Goal: Task Accomplishment & Management: Use online tool/utility

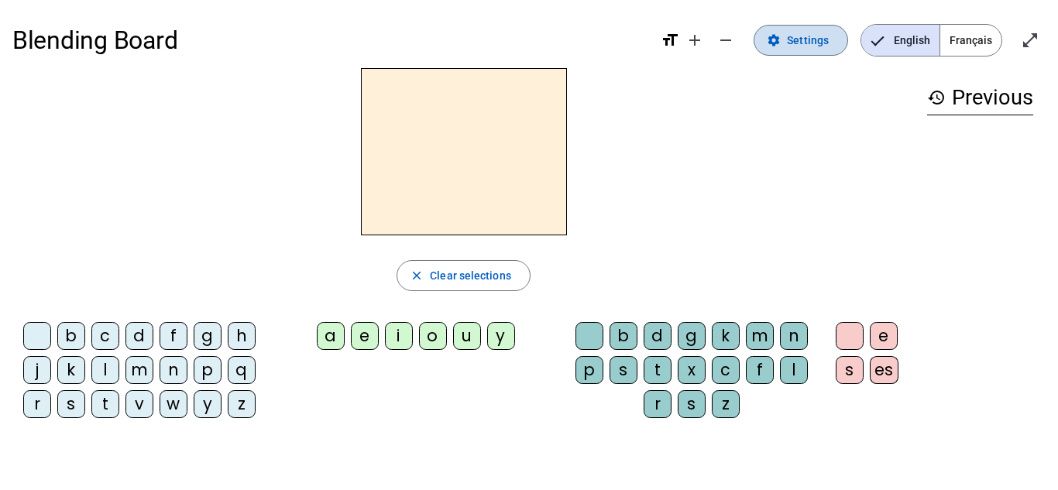
click at [817, 43] on span "Settings" at bounding box center [808, 40] width 42 height 19
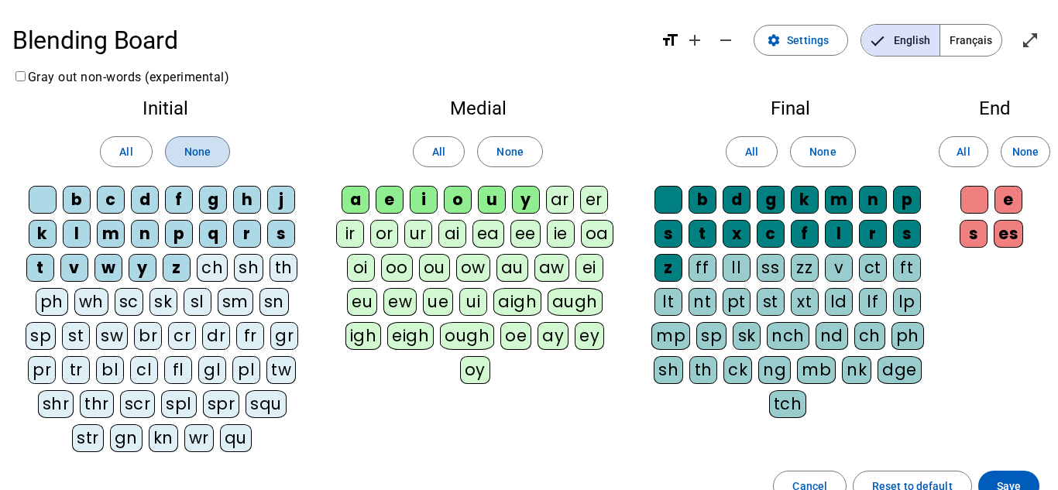
click at [201, 154] on span "None" at bounding box center [197, 152] width 26 height 19
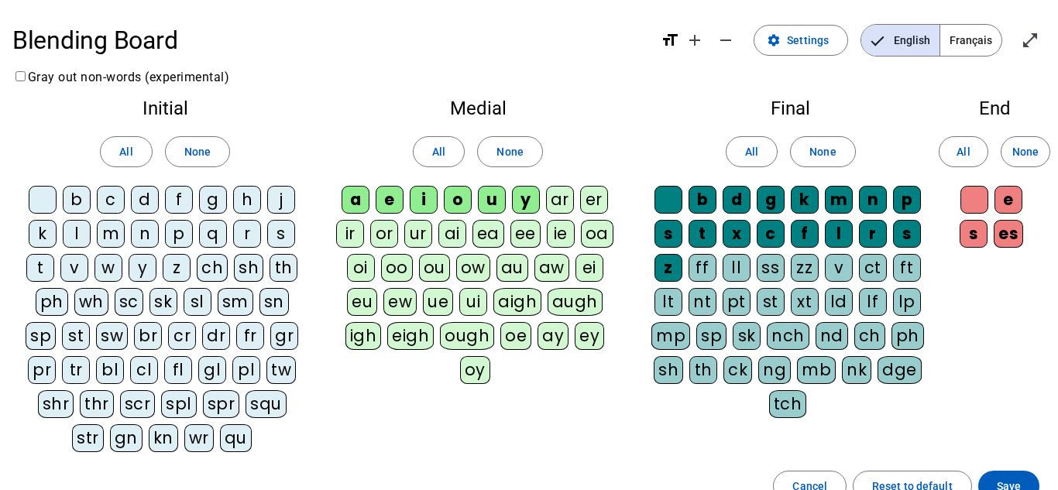
click at [180, 234] on div "p" at bounding box center [179, 234] width 28 height 28
click at [106, 232] on div "m" at bounding box center [111, 234] width 28 height 28
click at [143, 204] on div "d" at bounding box center [145, 200] width 28 height 28
click at [78, 201] on div "b" at bounding box center [77, 200] width 28 height 28
click at [81, 233] on div "l" at bounding box center [77, 234] width 28 height 28
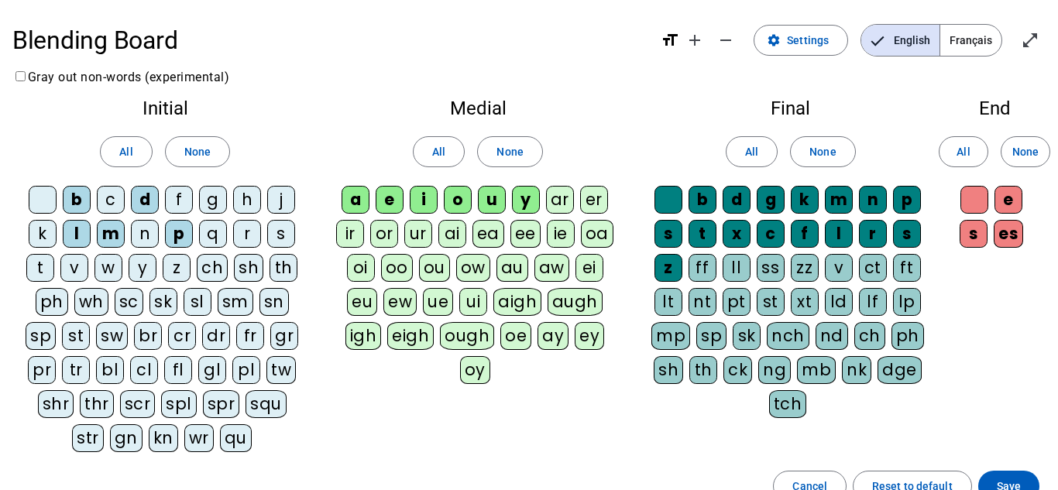
click at [275, 203] on div "j" at bounding box center [281, 200] width 28 height 28
click at [150, 232] on div "n" at bounding box center [145, 234] width 28 height 28
click at [277, 230] on div "s" at bounding box center [281, 234] width 28 height 28
click at [521, 204] on div "y" at bounding box center [526, 200] width 28 height 28
click at [810, 154] on span "None" at bounding box center [822, 152] width 26 height 19
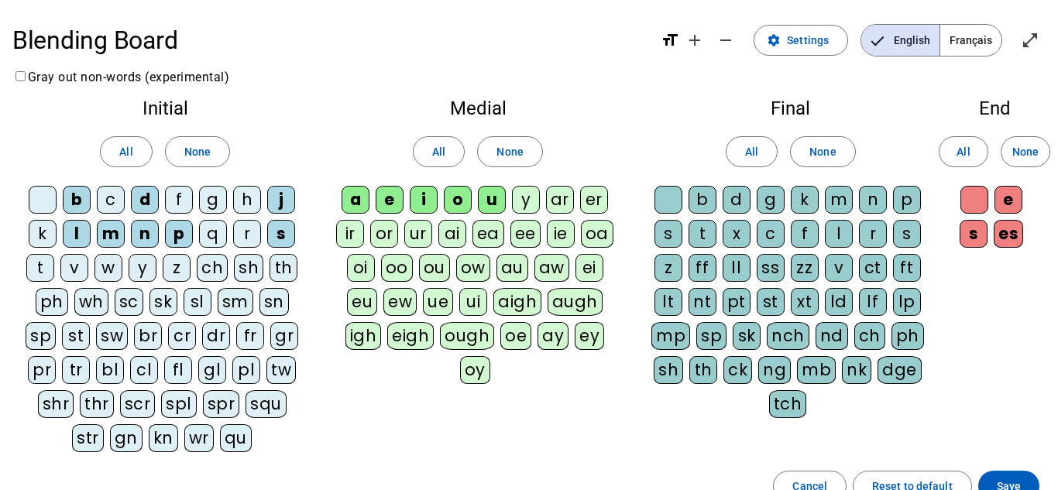
click at [874, 228] on div "r" at bounding box center [873, 234] width 28 height 28
click at [673, 199] on div at bounding box center [668, 200] width 28 height 28
click at [674, 204] on div at bounding box center [668, 200] width 28 height 28
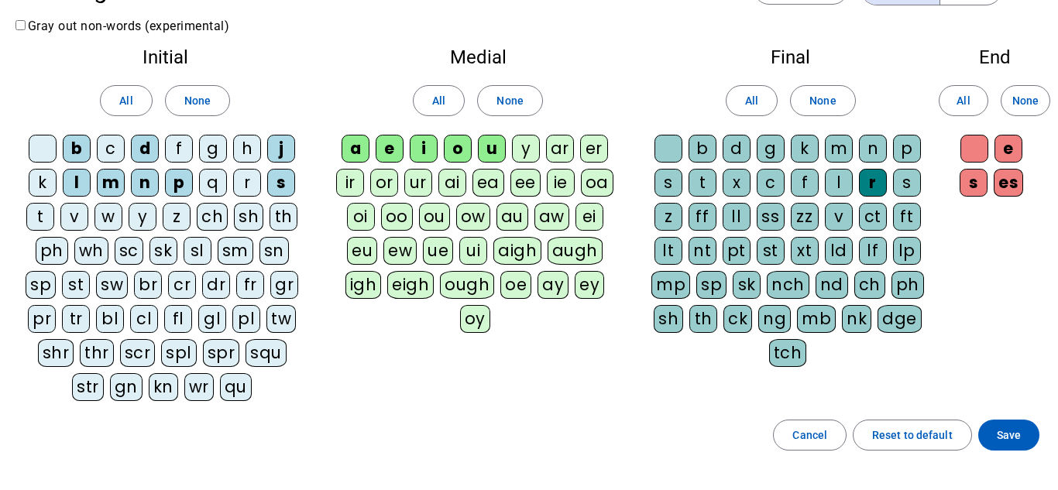
scroll to position [63, 0]
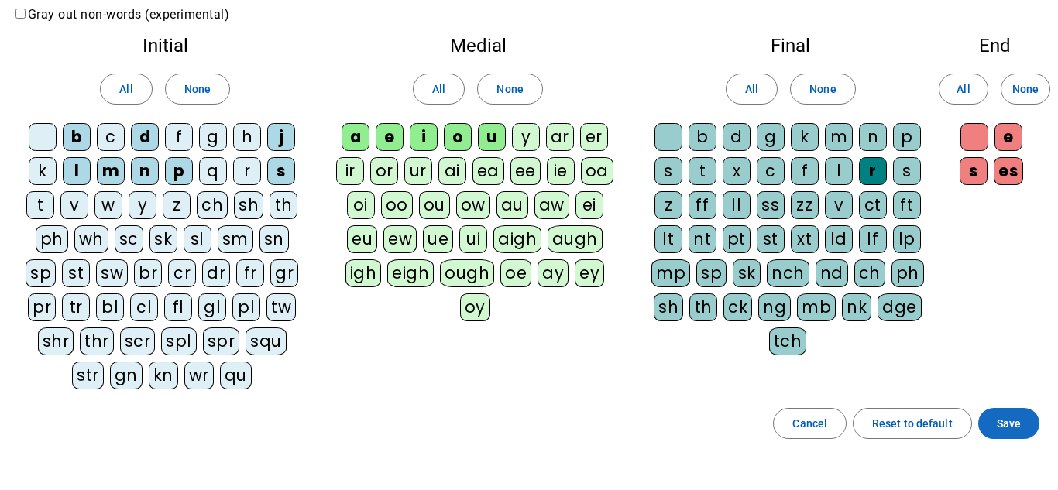
click at [1004, 424] on span "Save" at bounding box center [1009, 423] width 24 height 19
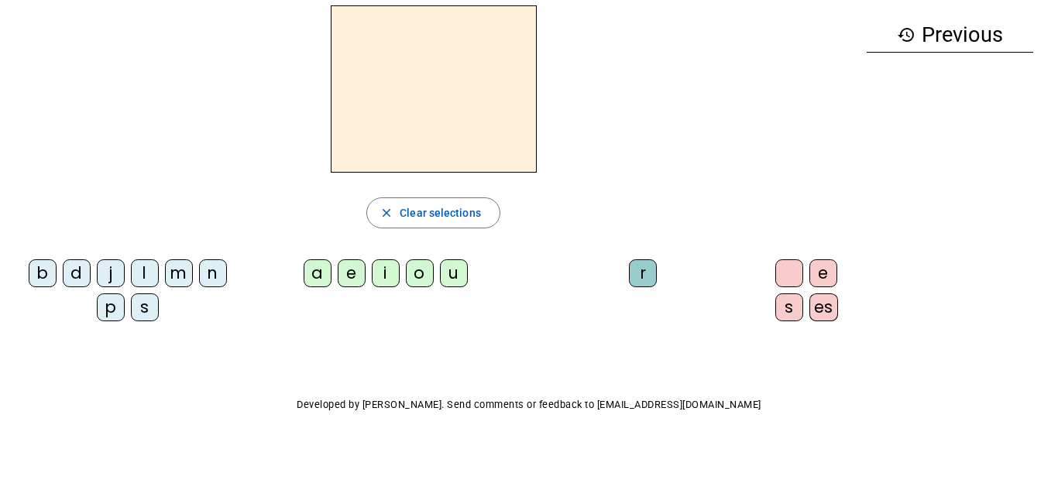
click at [106, 314] on div "p" at bounding box center [111, 308] width 28 height 28
click at [440, 277] on div "u" at bounding box center [454, 273] width 28 height 28
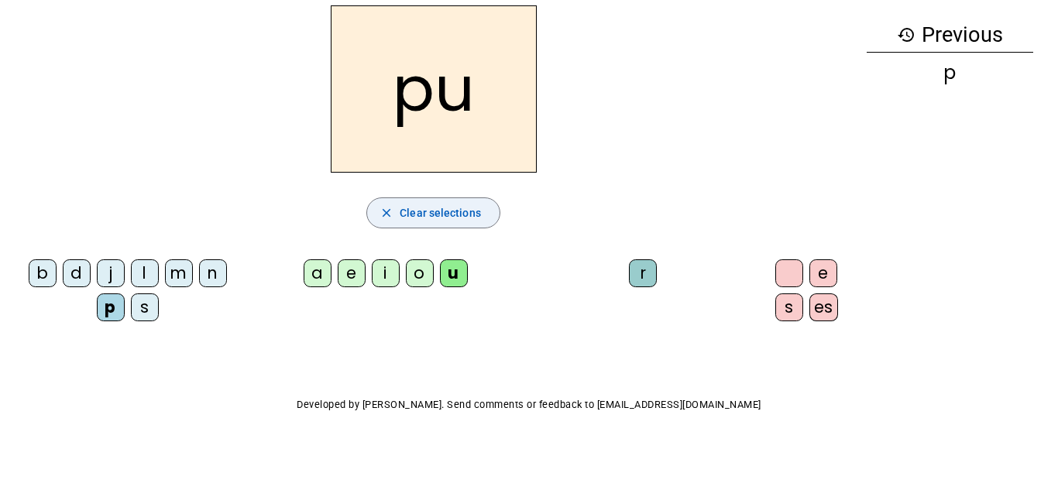
click at [387, 223] on span "button" at bounding box center [433, 212] width 132 height 37
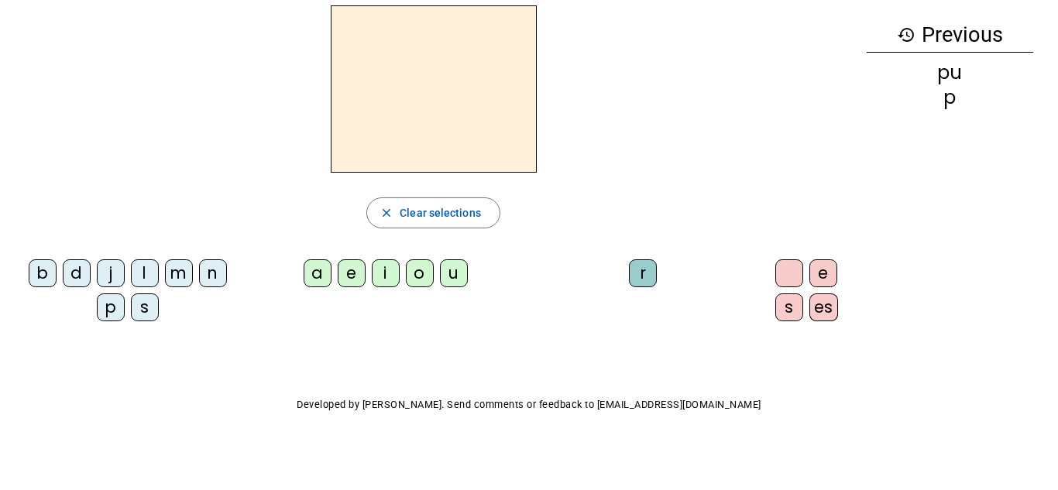
click at [175, 266] on div "m" at bounding box center [179, 273] width 28 height 28
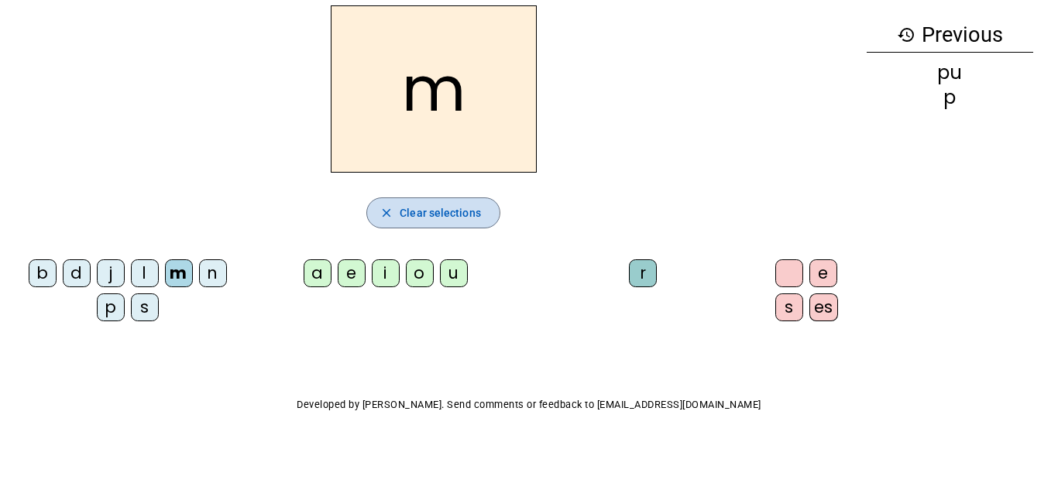
click at [407, 213] on span "Clear selections" at bounding box center [440, 213] width 81 height 19
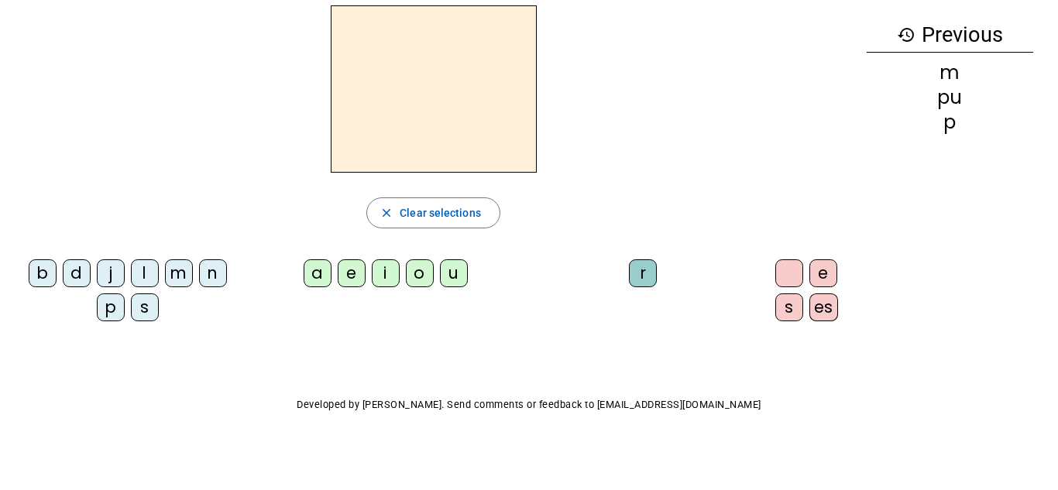
click at [897, 34] on mat-icon "history" at bounding box center [906, 35] width 19 height 19
click at [897, 35] on mat-icon "history" at bounding box center [906, 35] width 19 height 19
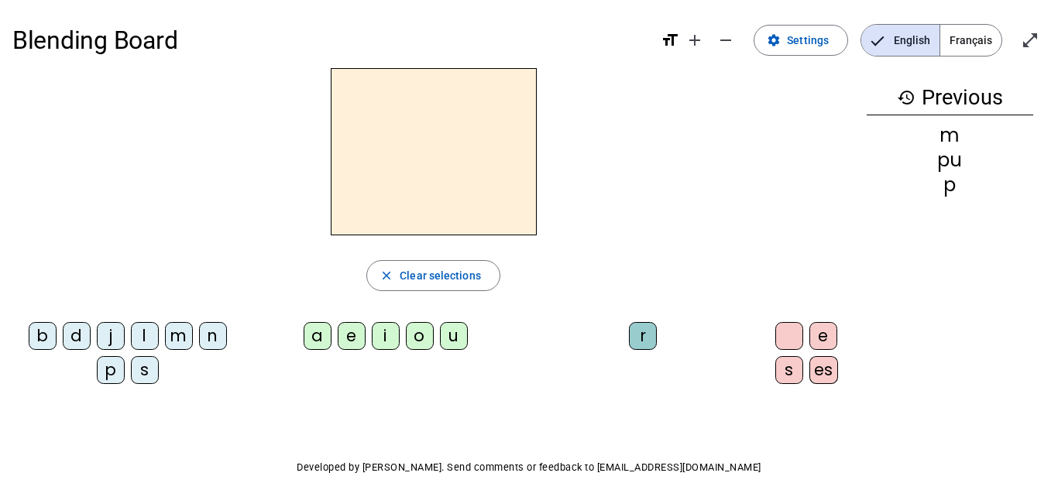
click at [913, 102] on h3 "history Previous" at bounding box center [950, 98] width 167 height 35
drag, startPoint x: 938, startPoint y: 189, endPoint x: 946, endPoint y: 148, distance: 41.8
click at [946, 148] on div "m pu p" at bounding box center [950, 160] width 167 height 68
click at [792, 46] on span "Settings" at bounding box center [808, 40] width 42 height 19
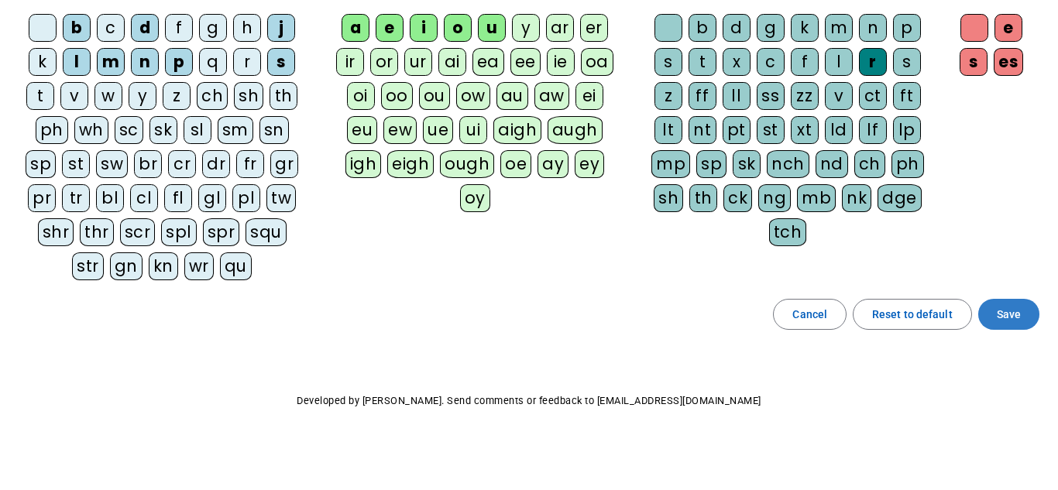
click at [1013, 317] on span "Save" at bounding box center [1009, 314] width 24 height 19
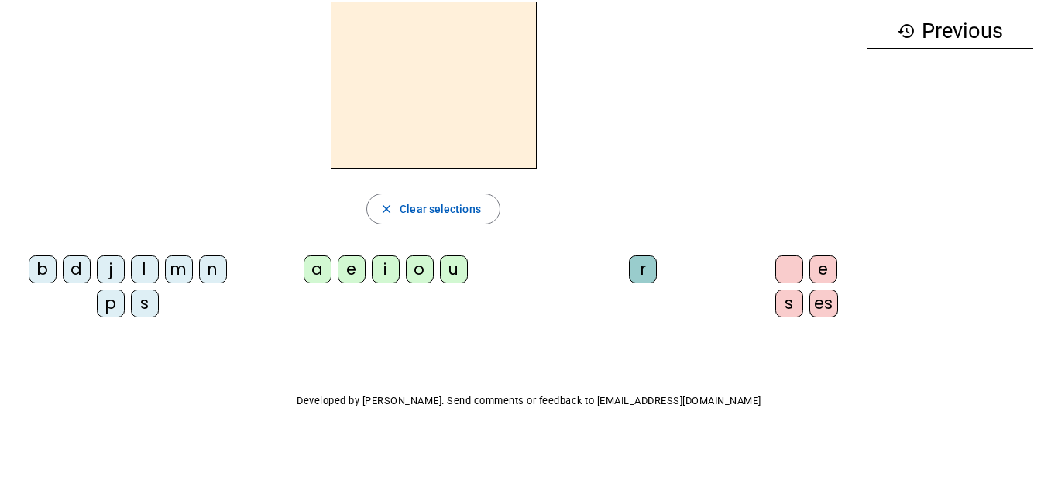
click at [112, 314] on div "p" at bounding box center [111, 304] width 28 height 28
click at [463, 268] on div "a e i o u" at bounding box center [388, 273] width 267 height 34
drag, startPoint x: 443, startPoint y: 273, endPoint x: 534, endPoint y: 276, distance: 90.7
click at [444, 273] on div "u" at bounding box center [454, 270] width 28 height 28
click at [642, 269] on letter-bubble "r" at bounding box center [646, 273] width 34 height 34
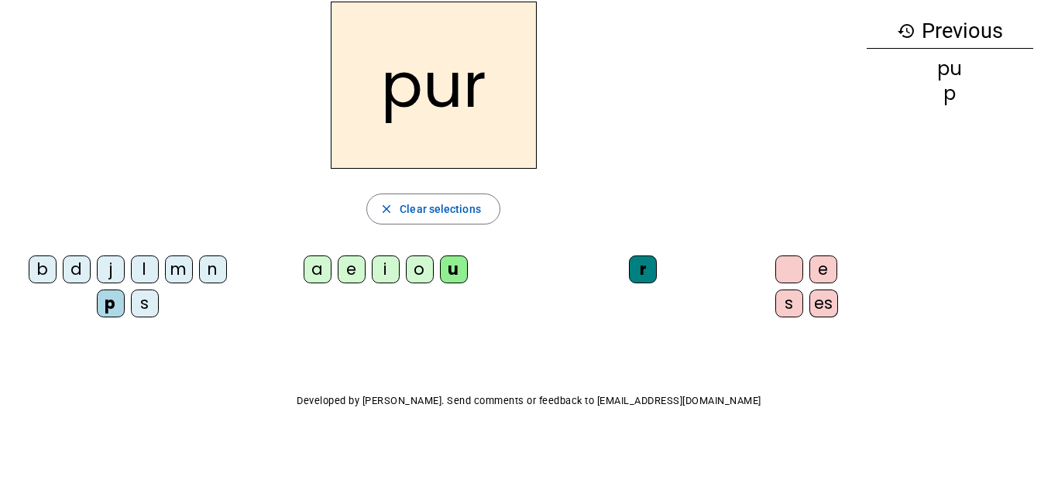
click at [630, 273] on div "r" at bounding box center [643, 270] width 28 height 28
click at [414, 211] on span "Clear selections" at bounding box center [440, 209] width 81 height 19
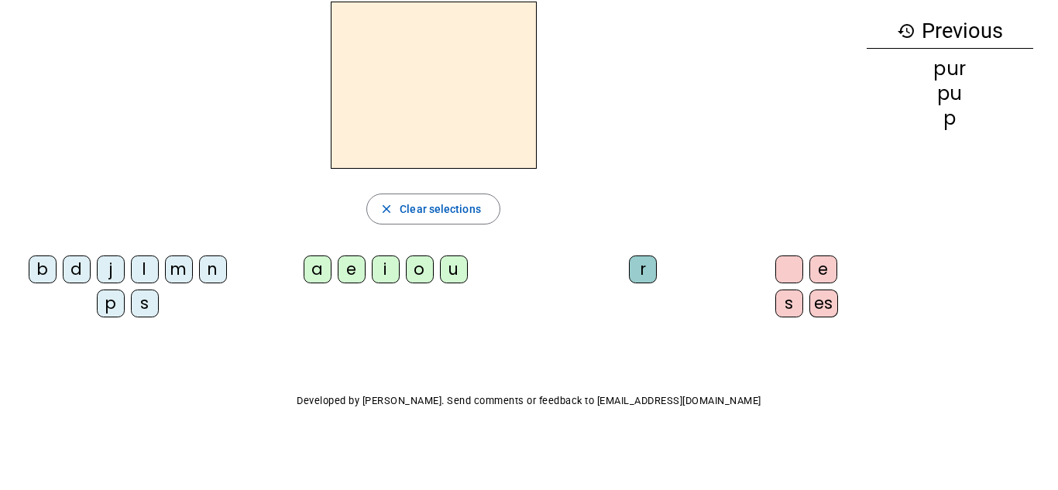
click at [178, 270] on div "m" at bounding box center [179, 270] width 28 height 28
click at [440, 267] on div "u" at bounding box center [454, 270] width 28 height 28
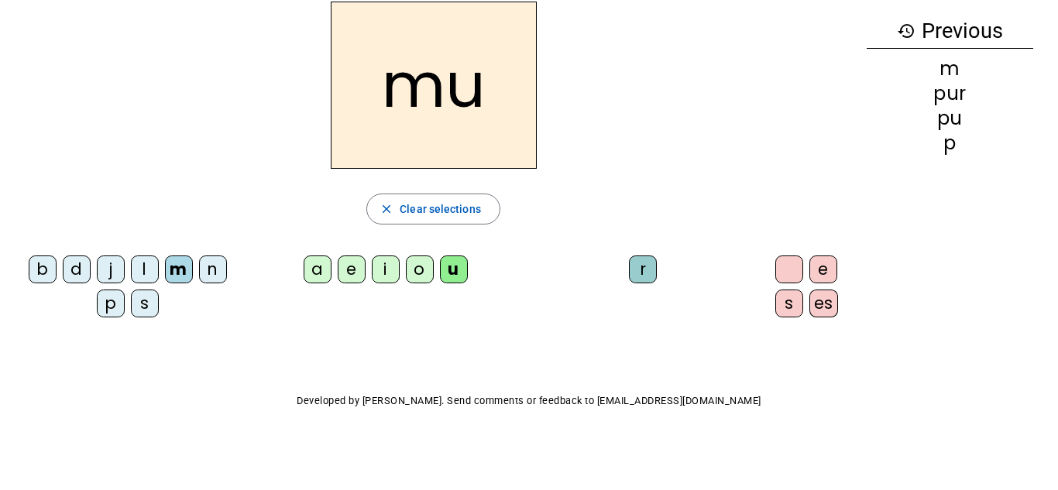
click at [629, 271] on div "r" at bounding box center [643, 270] width 28 height 28
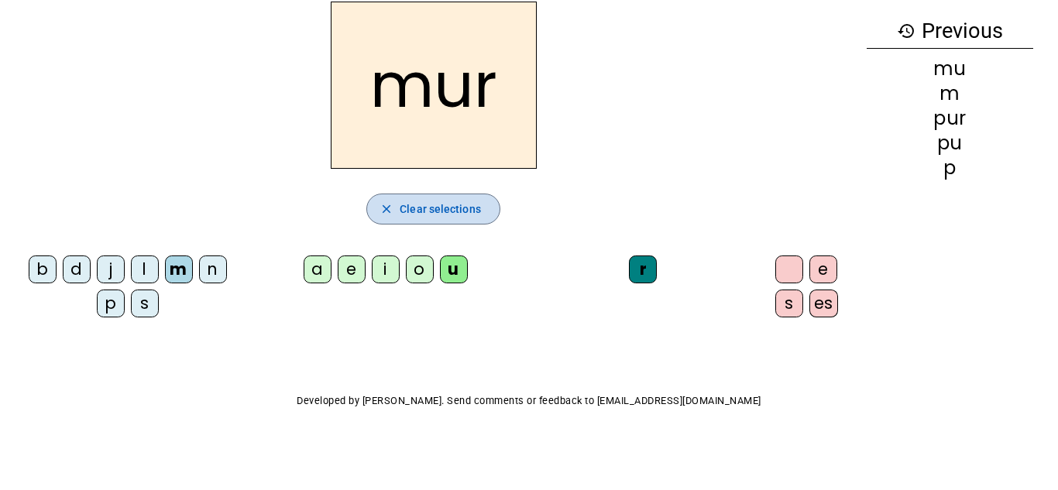
click at [434, 212] on span "Clear selections" at bounding box center [440, 209] width 81 height 19
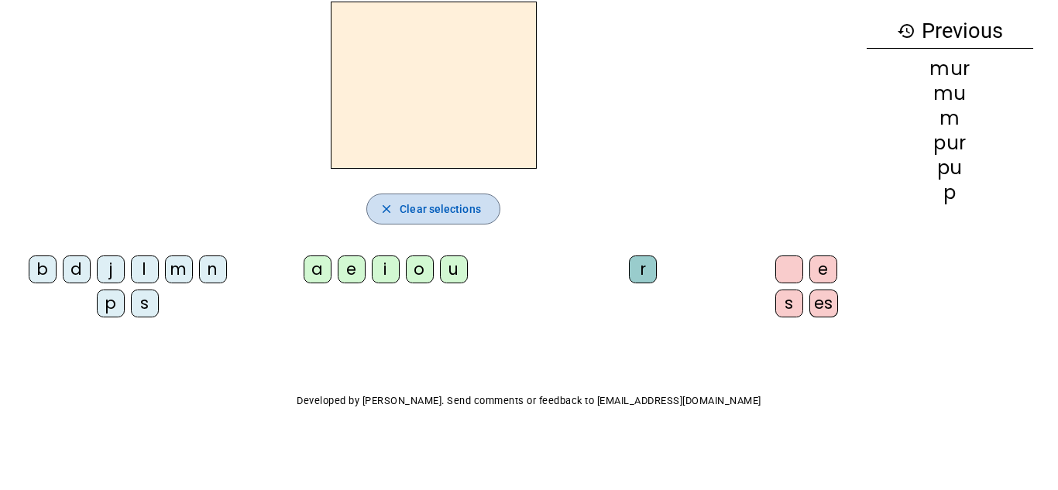
click at [459, 221] on span "button" at bounding box center [433, 209] width 132 height 37
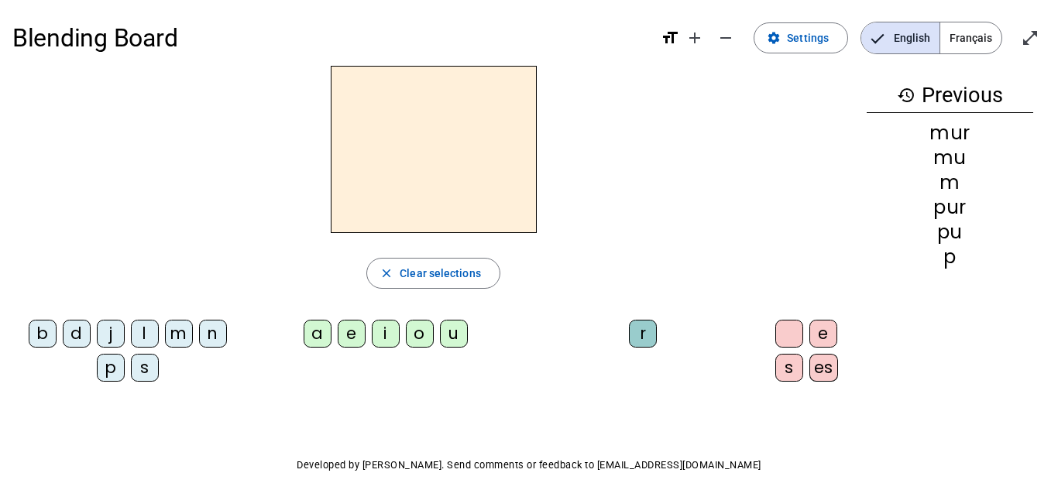
scroll to position [0, 0]
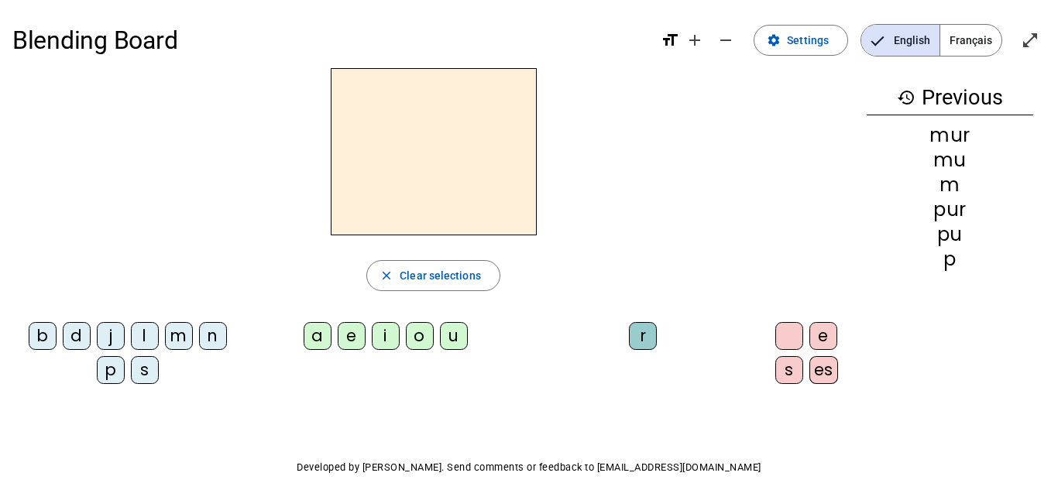
click at [977, 40] on span "Français" at bounding box center [970, 40] width 61 height 31
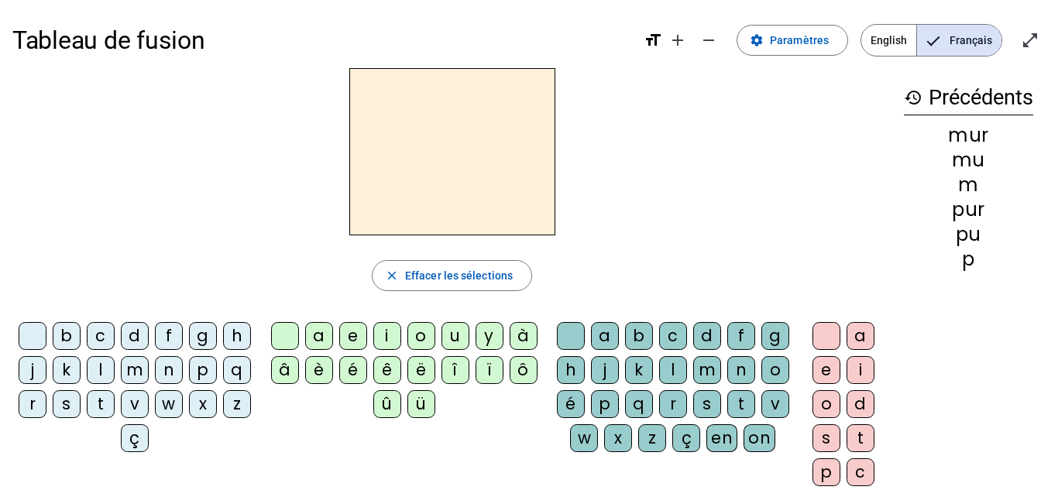
click at [898, 90] on div "history Précédents mur mu m pur pu p" at bounding box center [968, 305] width 154 height 474
click at [703, 43] on mat-icon "remove" at bounding box center [708, 40] width 19 height 19
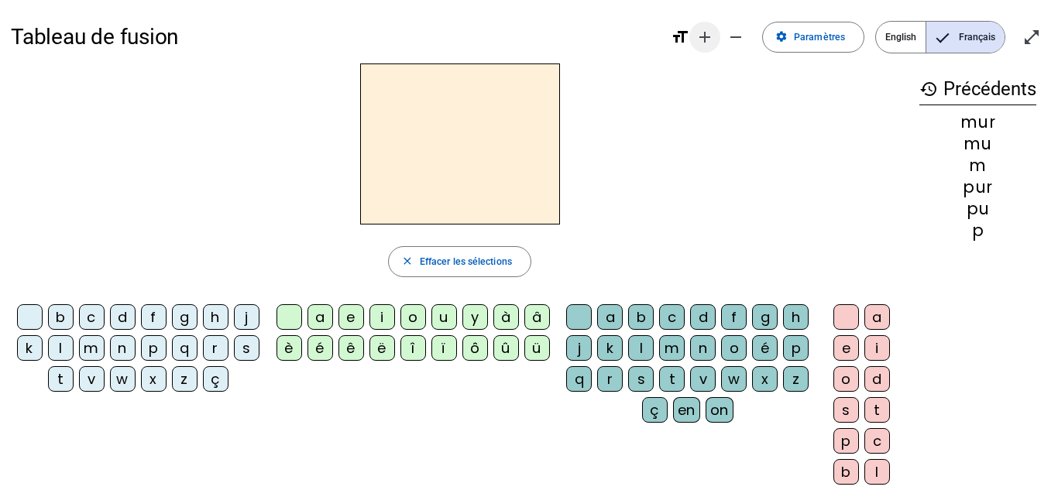
click at [709, 40] on mat-icon "add" at bounding box center [705, 37] width 19 height 19
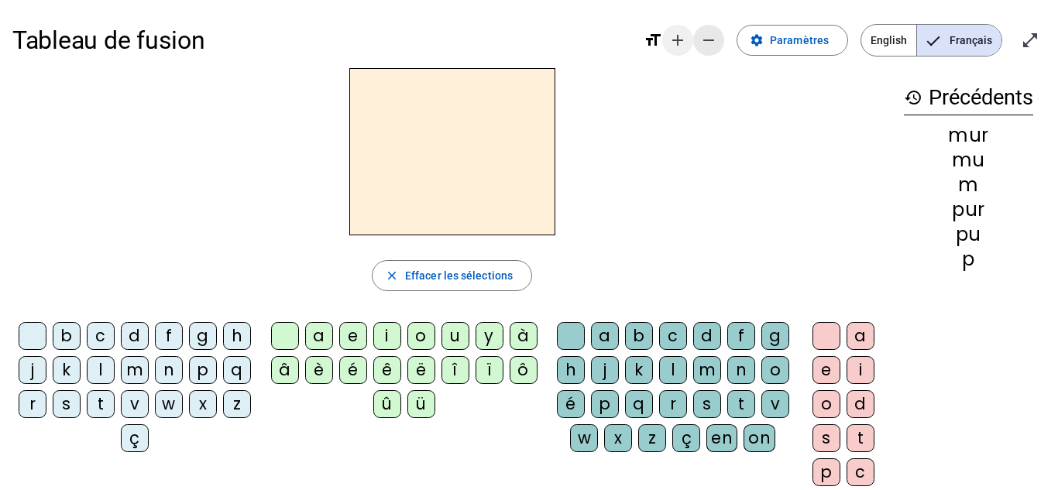
click at [709, 40] on mat-icon "remove" at bounding box center [708, 40] width 19 height 19
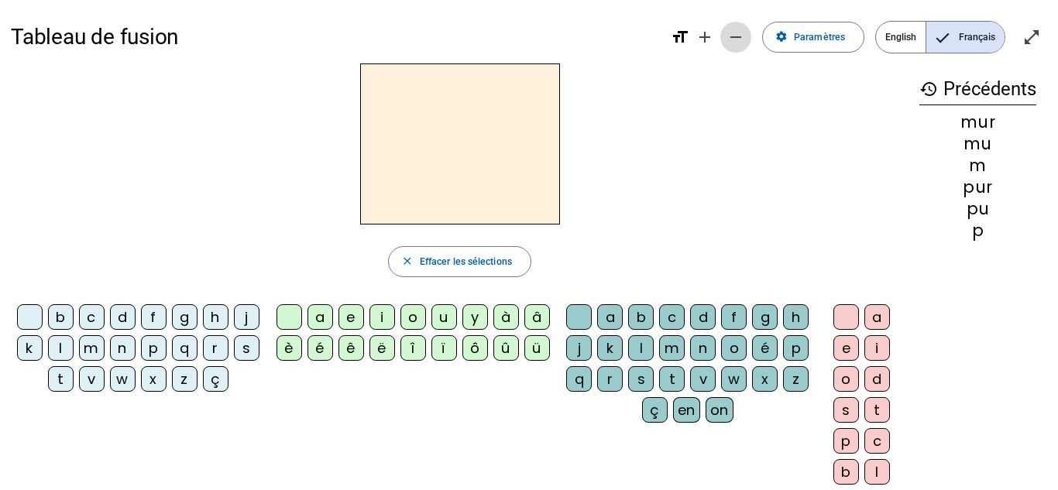
click at [732, 38] on mat-icon "remove" at bounding box center [736, 37] width 19 height 19
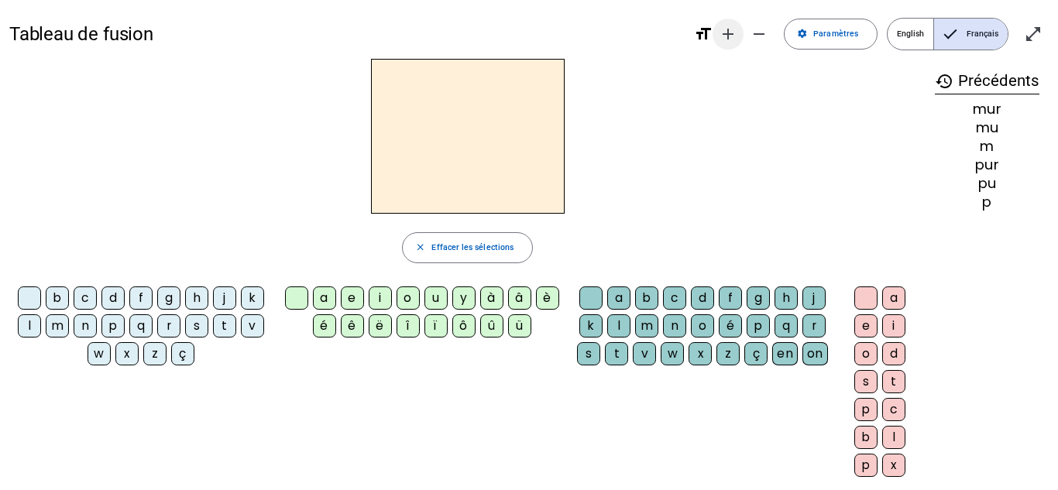
click at [724, 38] on mat-icon "add" at bounding box center [728, 34] width 19 height 19
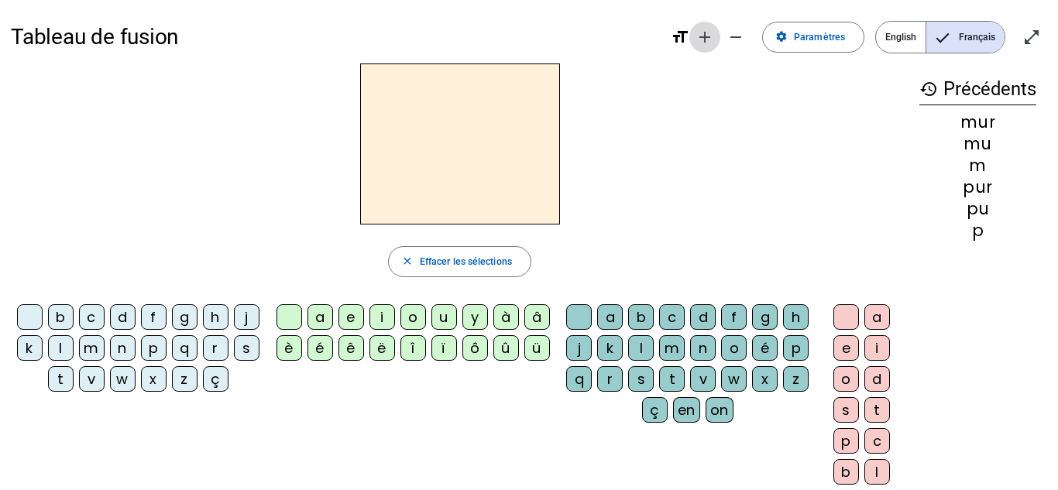
click at [700, 40] on mat-icon "add" at bounding box center [705, 37] width 19 height 19
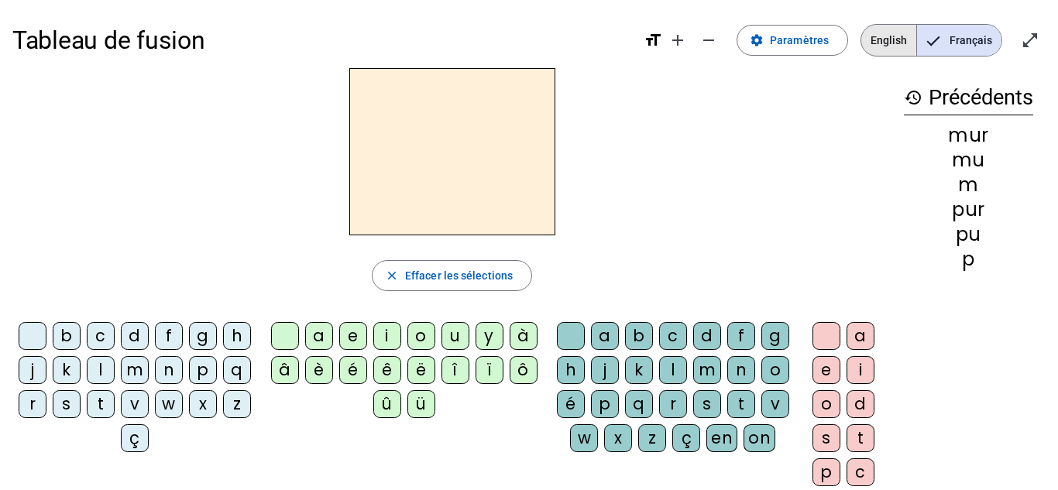
click at [867, 39] on span "English" at bounding box center [888, 40] width 55 height 31
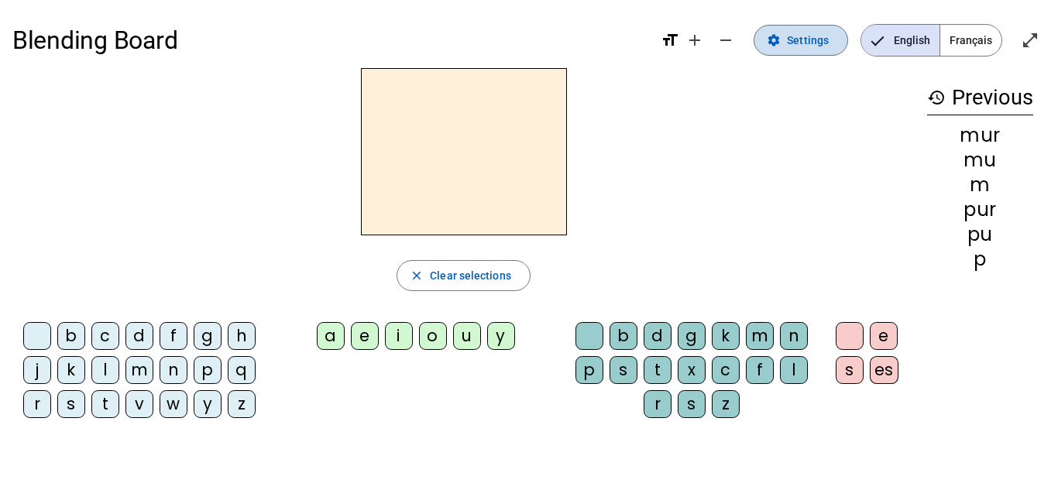
click at [827, 42] on span "Settings" at bounding box center [808, 40] width 42 height 19
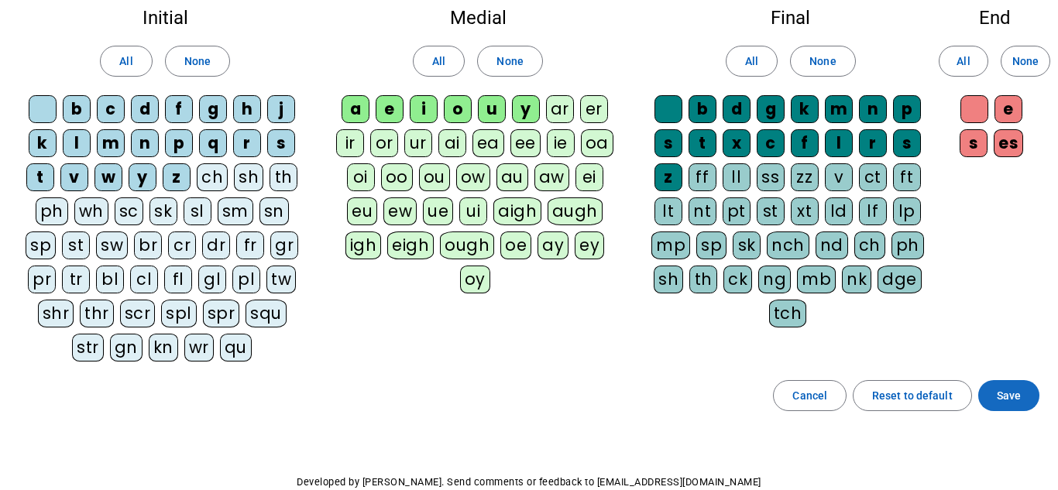
click at [1008, 397] on span "Save" at bounding box center [1009, 395] width 24 height 19
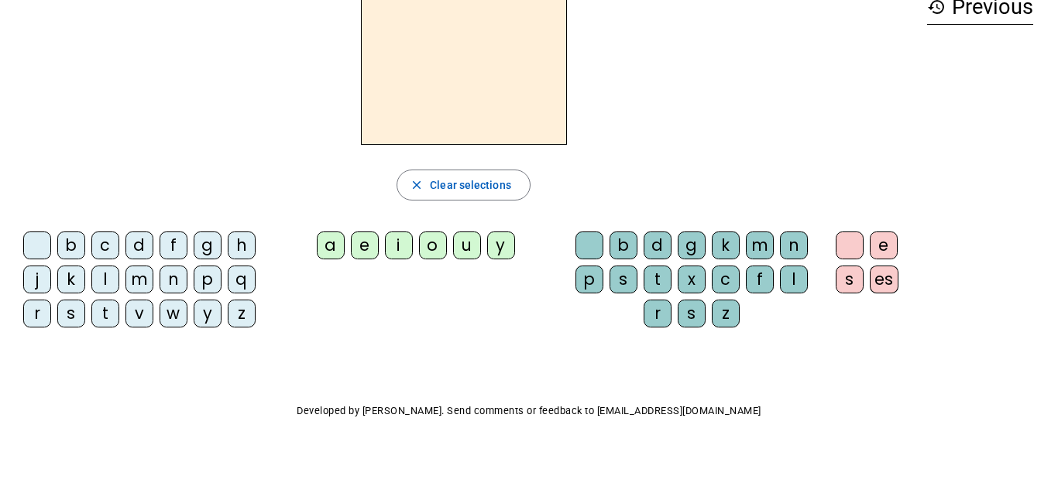
scroll to position [19, 0]
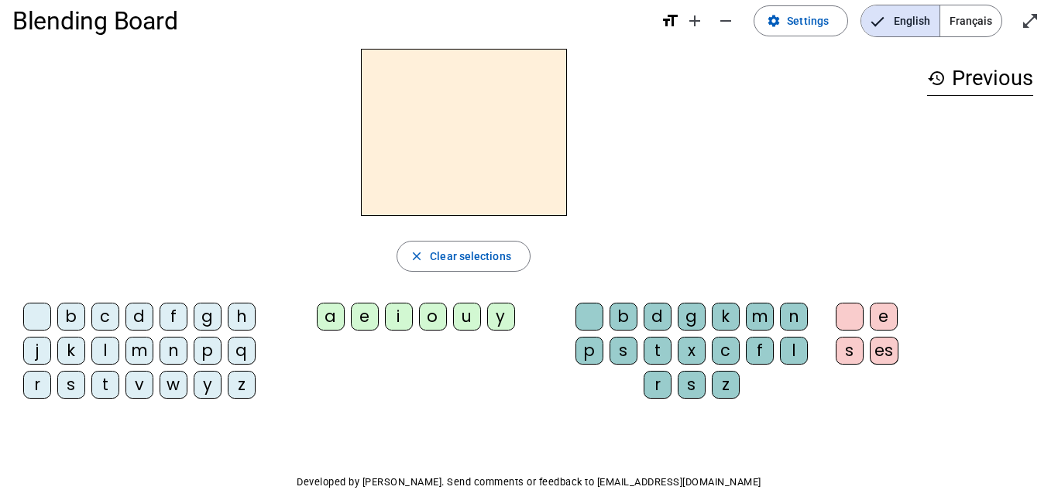
click at [939, 73] on mat-icon "history" at bounding box center [936, 78] width 19 height 19
click at [942, 77] on mat-icon "history" at bounding box center [936, 78] width 19 height 19
click at [943, 77] on mat-icon "history" at bounding box center [936, 78] width 19 height 19
